Goal: Transaction & Acquisition: Purchase product/service

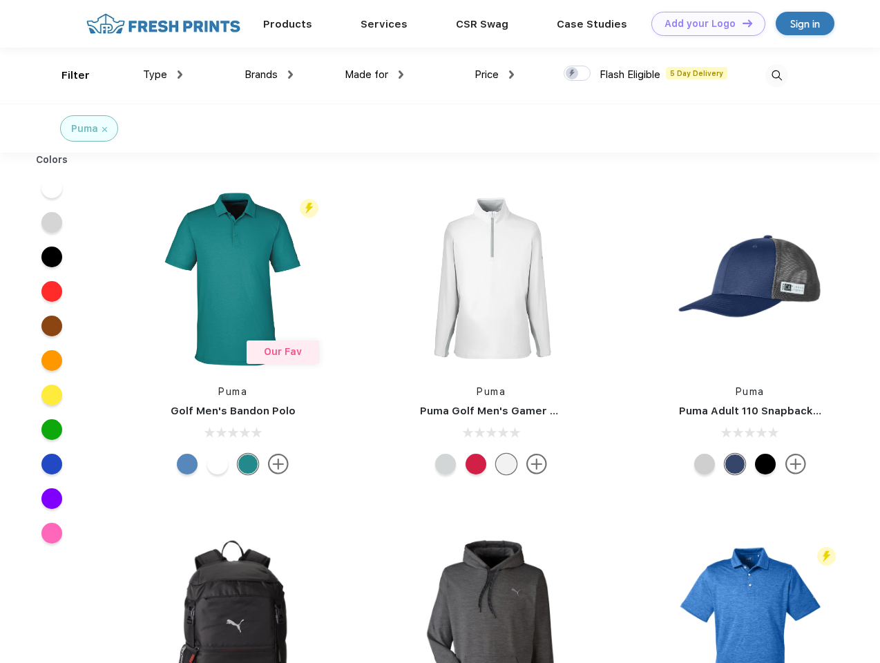
click at [703, 23] on link "Add your Logo Design Tool" at bounding box center [709, 24] width 114 height 24
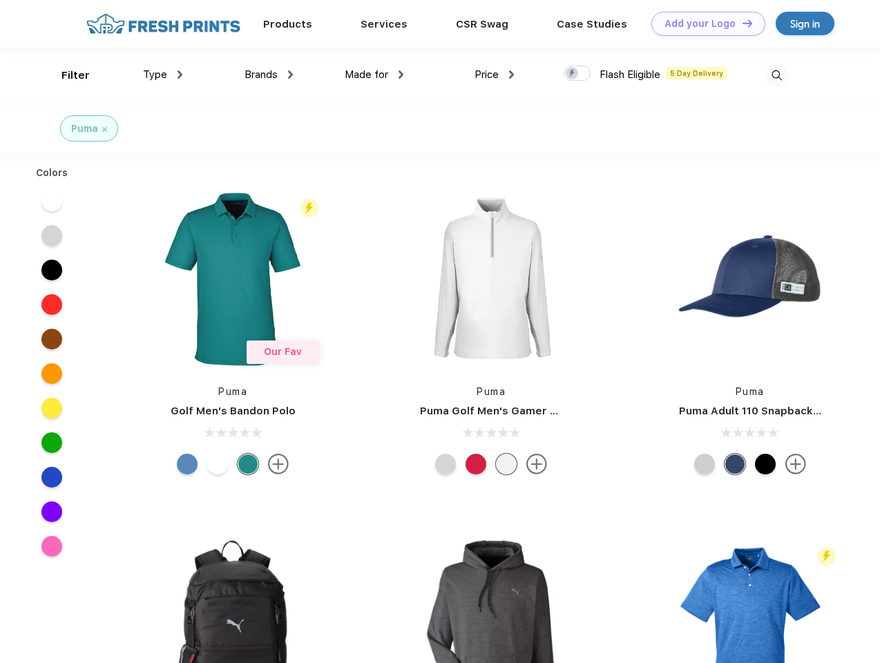
click at [0, 0] on div "Design Tool" at bounding box center [0, 0] width 0 height 0
click at [741, 23] on link "Add your Logo Design Tool" at bounding box center [709, 24] width 114 height 24
click at [66, 75] on div "Filter" at bounding box center [75, 76] width 28 height 16
click at [163, 75] on span "Type" at bounding box center [155, 74] width 24 height 12
click at [269, 75] on span "Brands" at bounding box center [261, 74] width 33 height 12
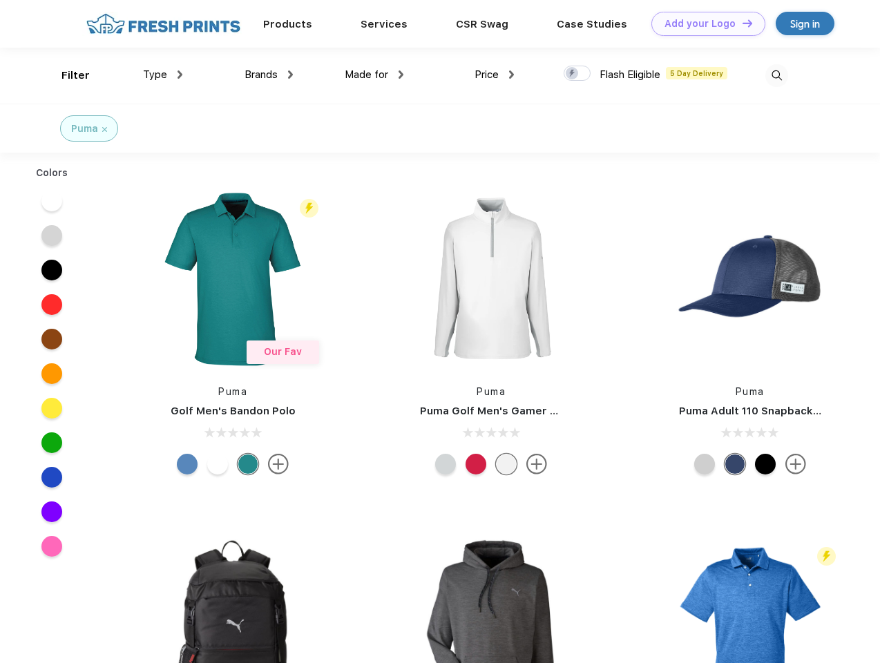
click at [374, 75] on span "Made for" at bounding box center [367, 74] width 44 height 12
click at [495, 75] on span "Price" at bounding box center [487, 74] width 24 height 12
click at [578, 74] on div at bounding box center [577, 73] width 27 height 15
click at [573, 74] on input "checkbox" at bounding box center [568, 69] width 9 height 9
click at [777, 75] on img at bounding box center [777, 75] width 23 height 23
